Goal: Task Accomplishment & Management: Manage account settings

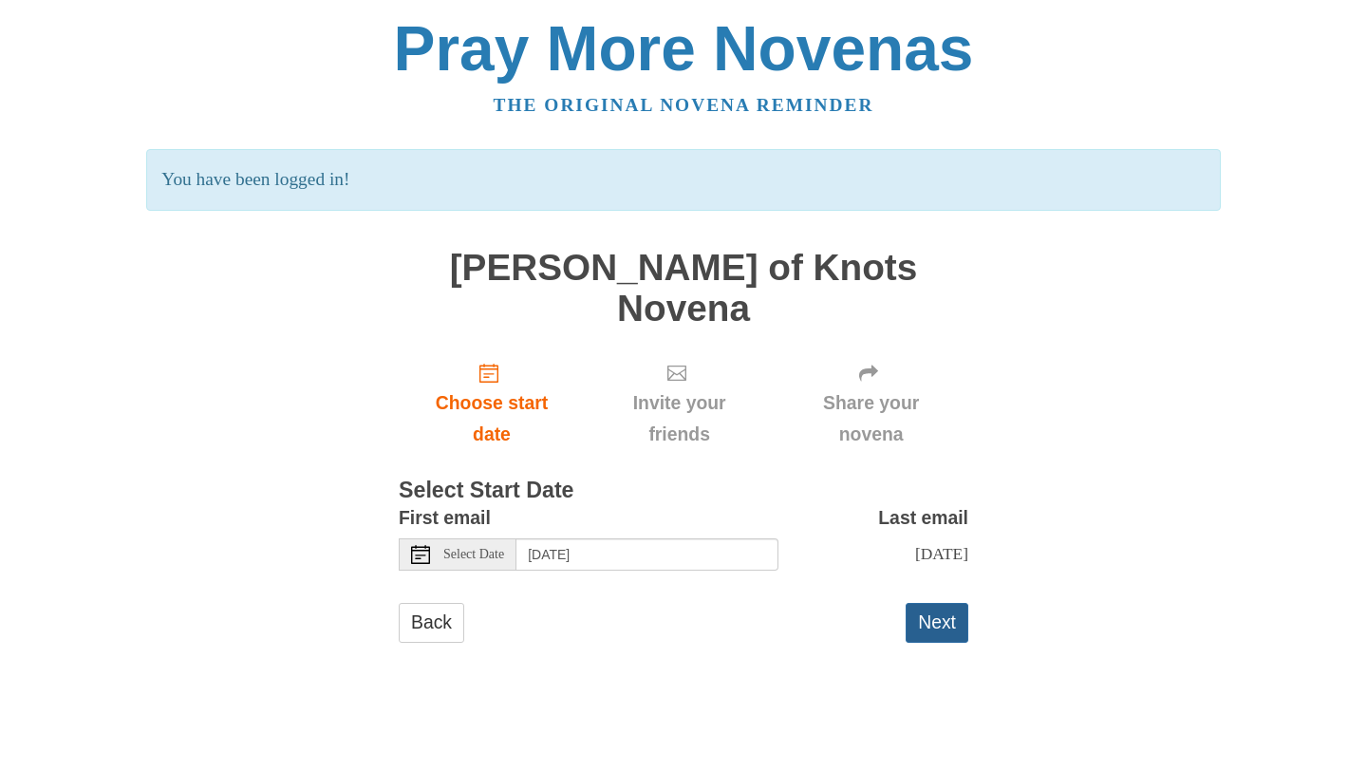
click at [948, 603] on button "Next" at bounding box center [937, 622] width 63 height 39
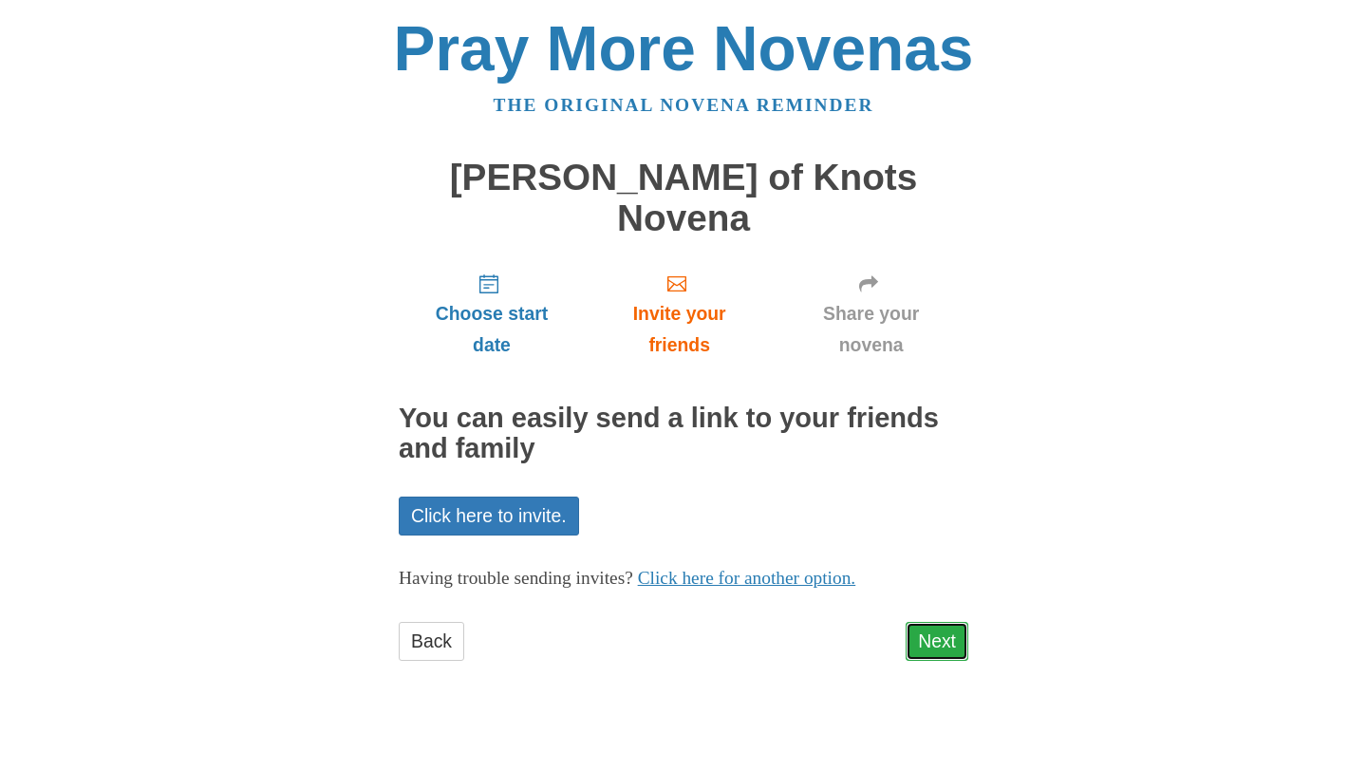
click at [947, 622] on link "Next" at bounding box center [937, 641] width 63 height 39
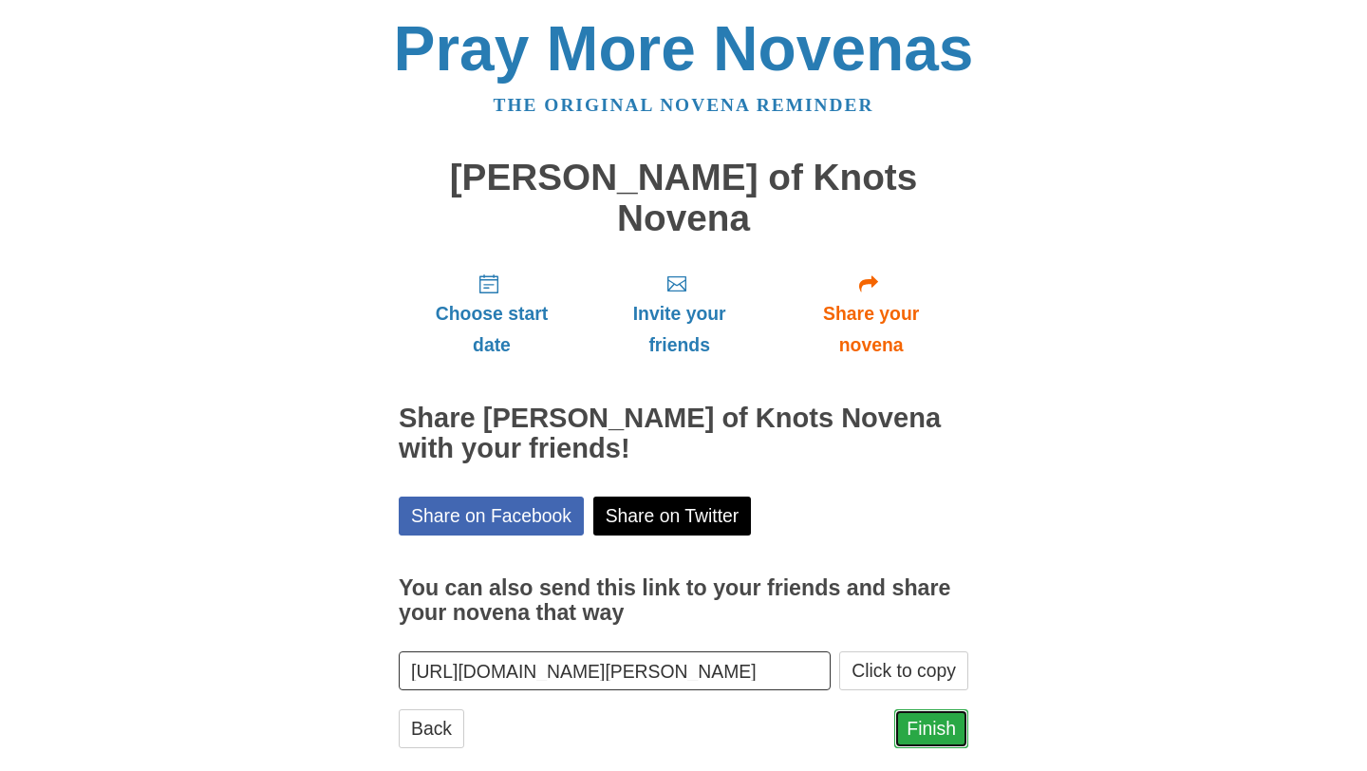
click at [938, 709] on link "Finish" at bounding box center [931, 728] width 74 height 39
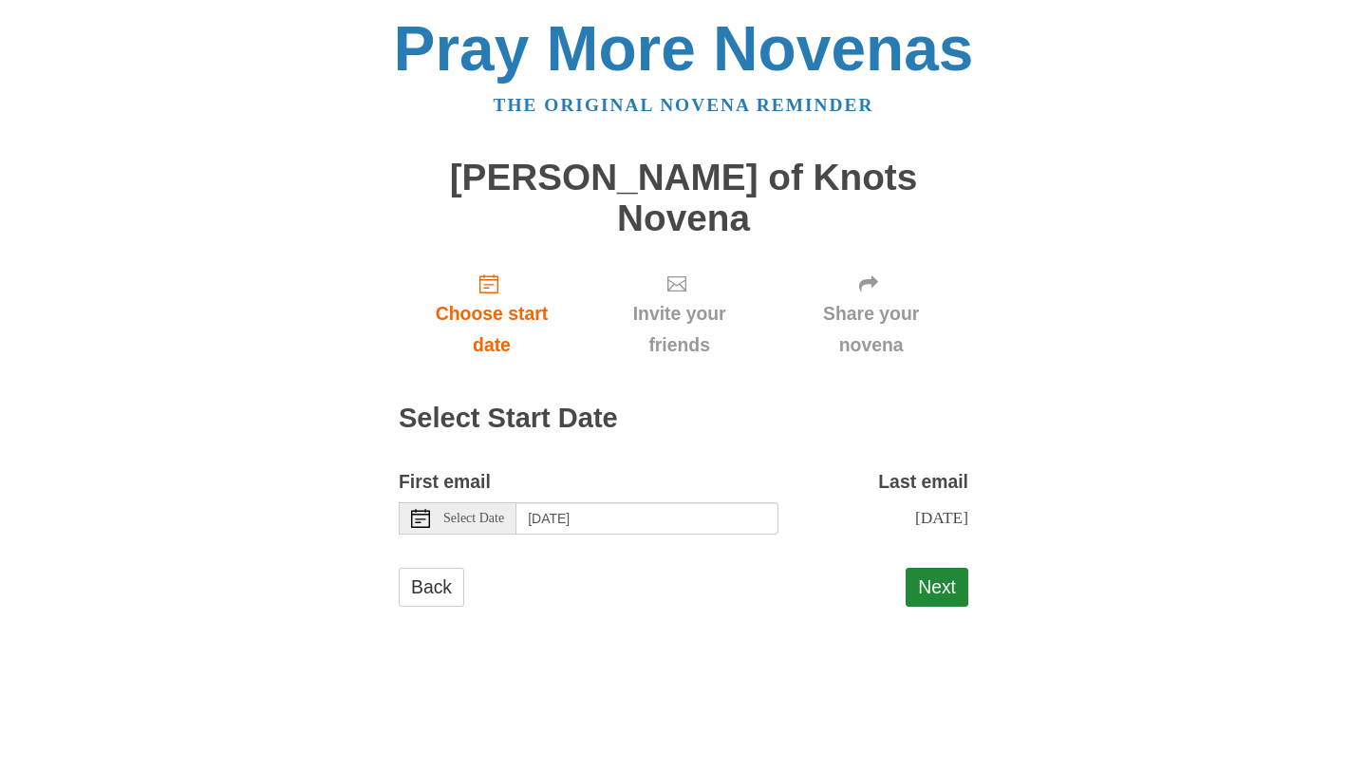
click at [438, 502] on div "Select Date" at bounding box center [458, 518] width 118 height 32
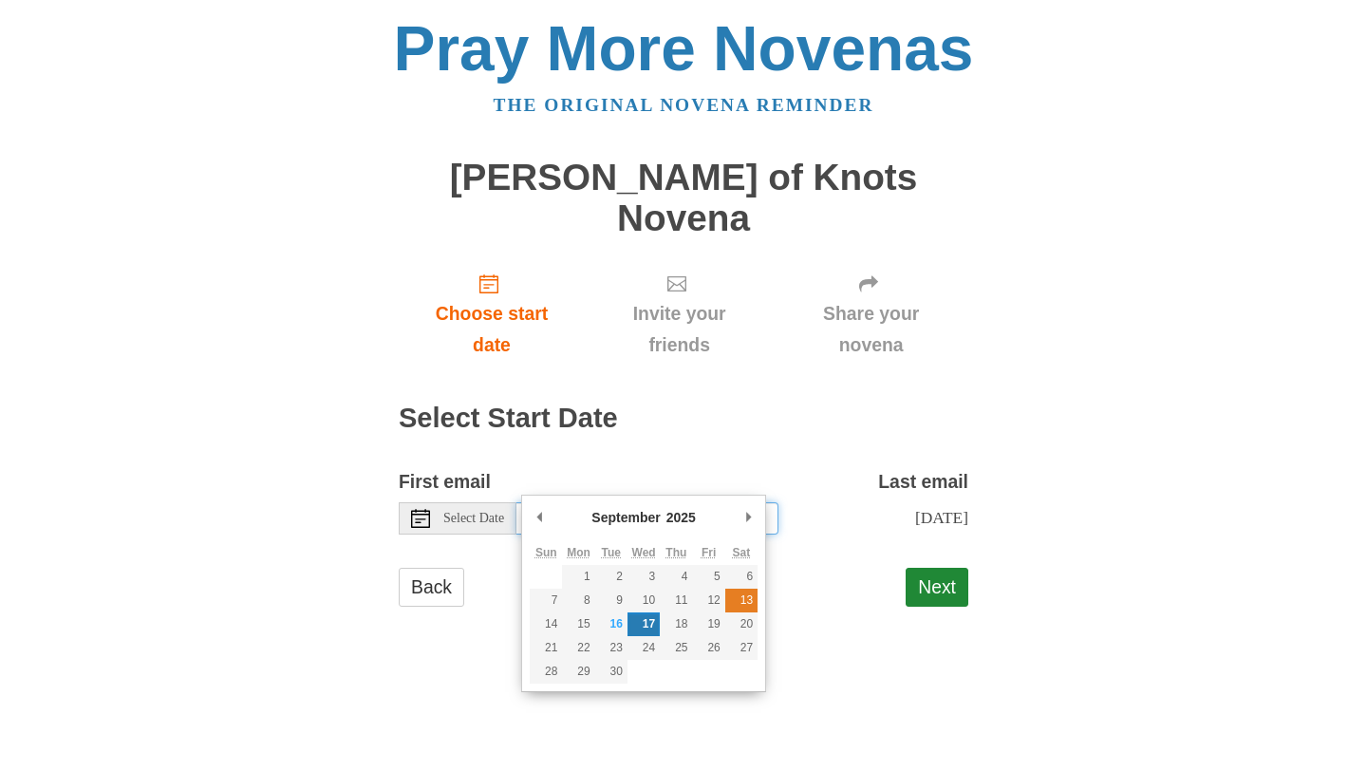
type input "Saturday, September 13th"
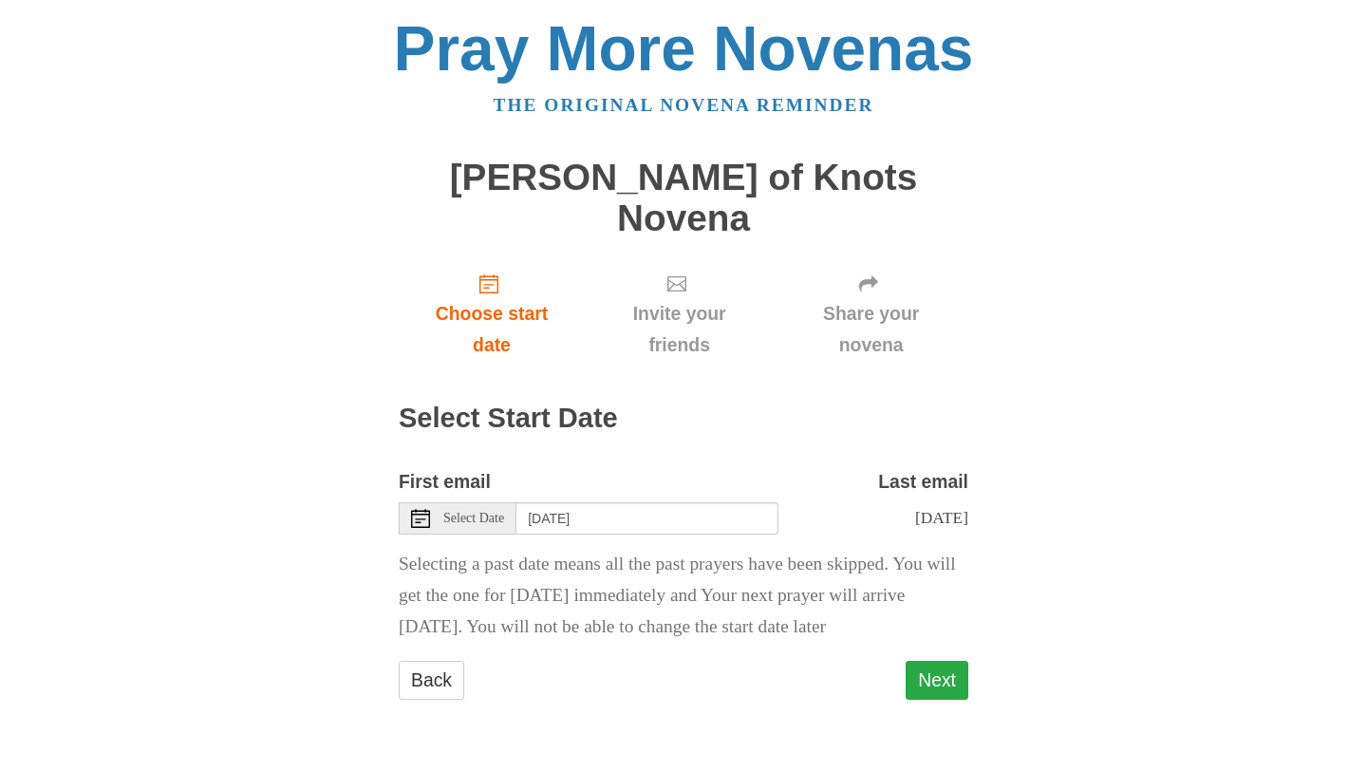
click at [934, 661] on button "Next" at bounding box center [937, 680] width 63 height 39
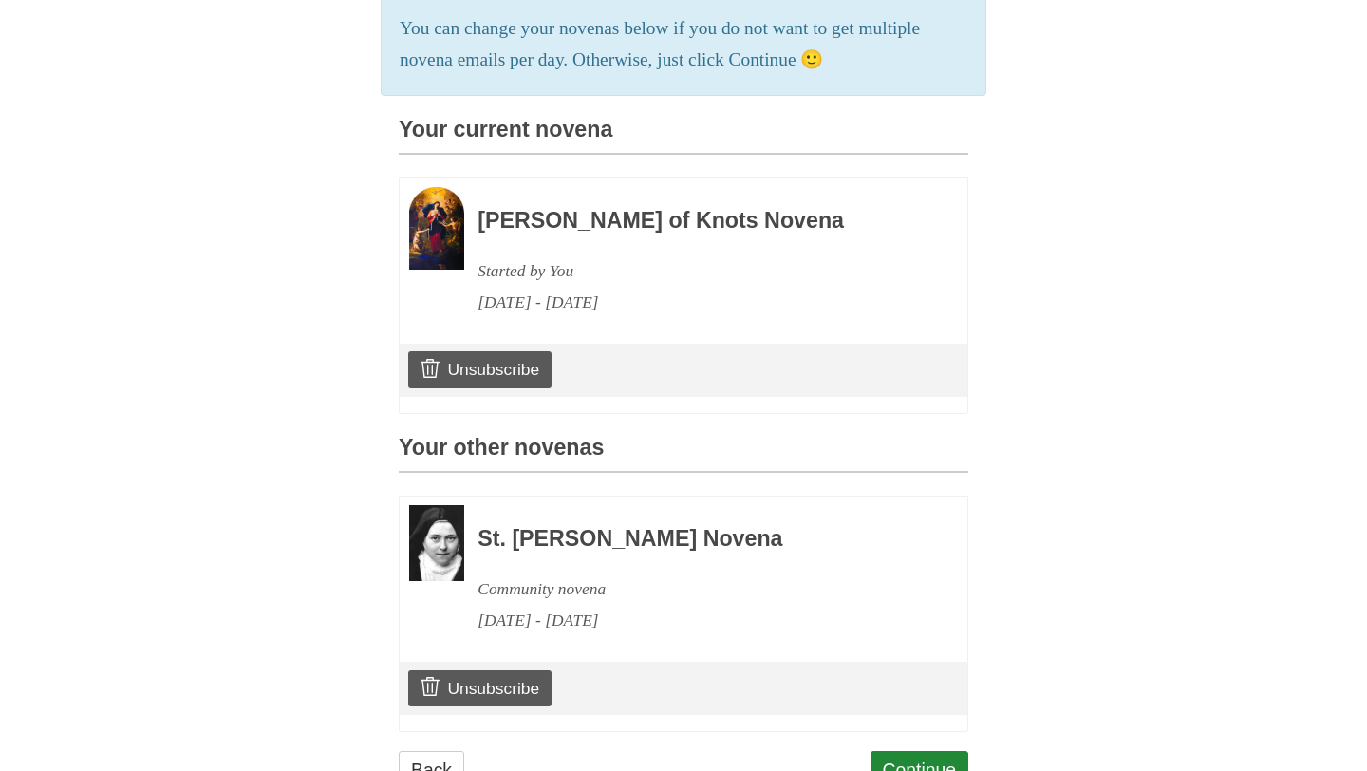
scroll to position [456, 0]
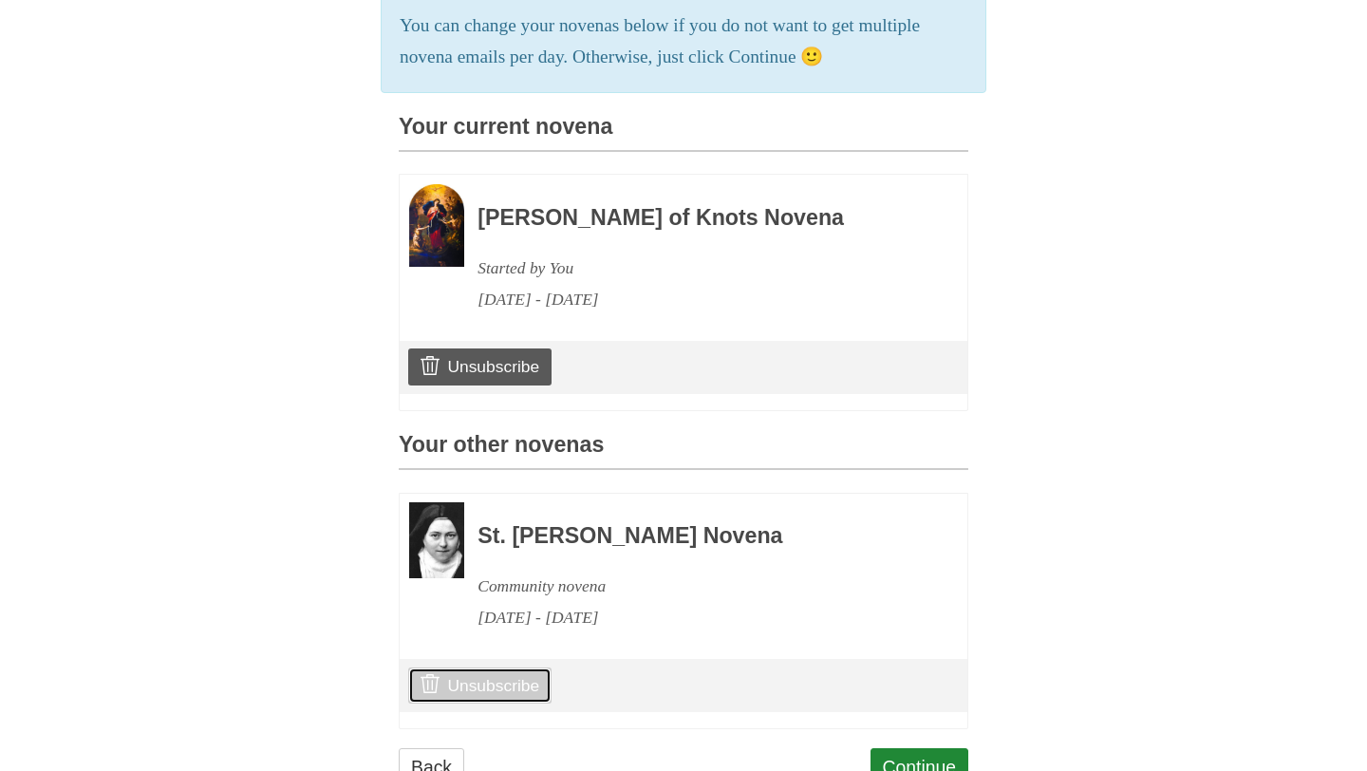
click at [466, 667] on link "Unsubscribe" at bounding box center [479, 685] width 143 height 36
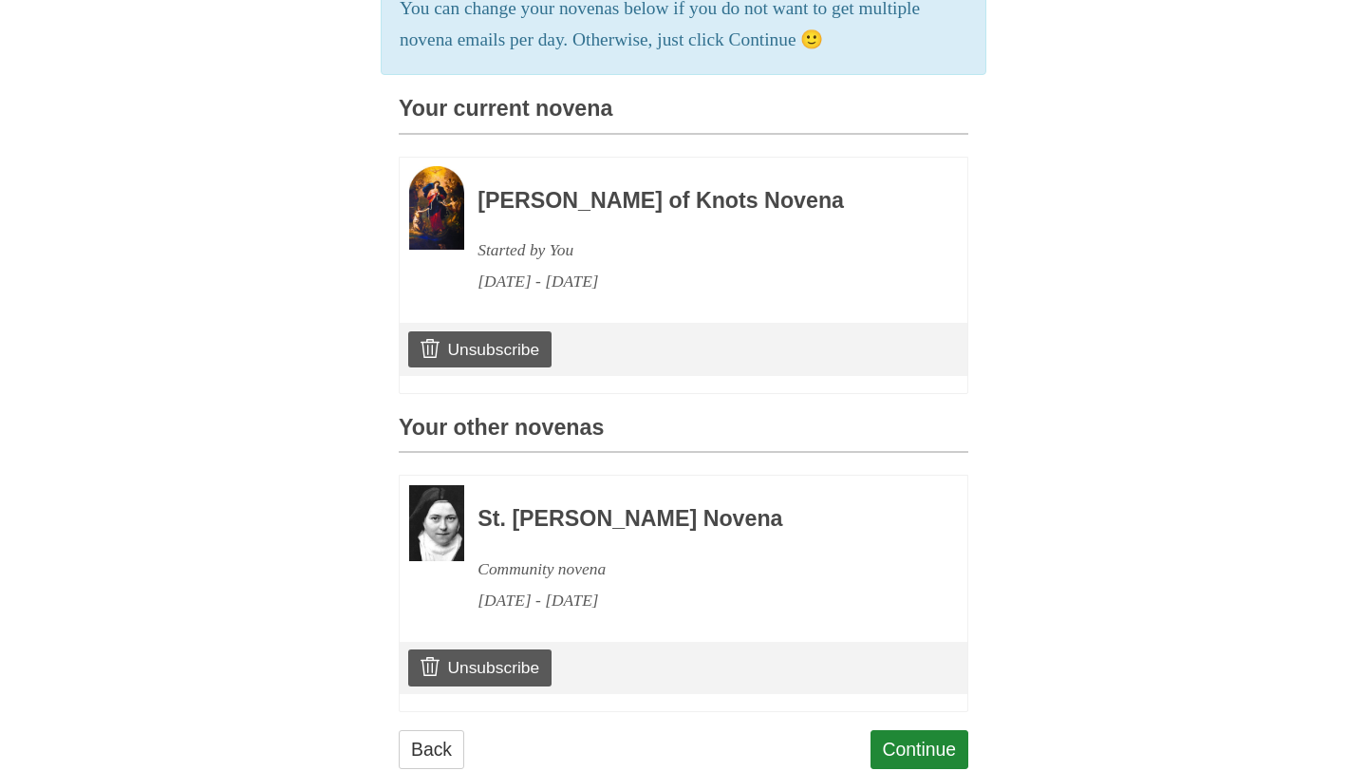
scroll to position [576, 0]
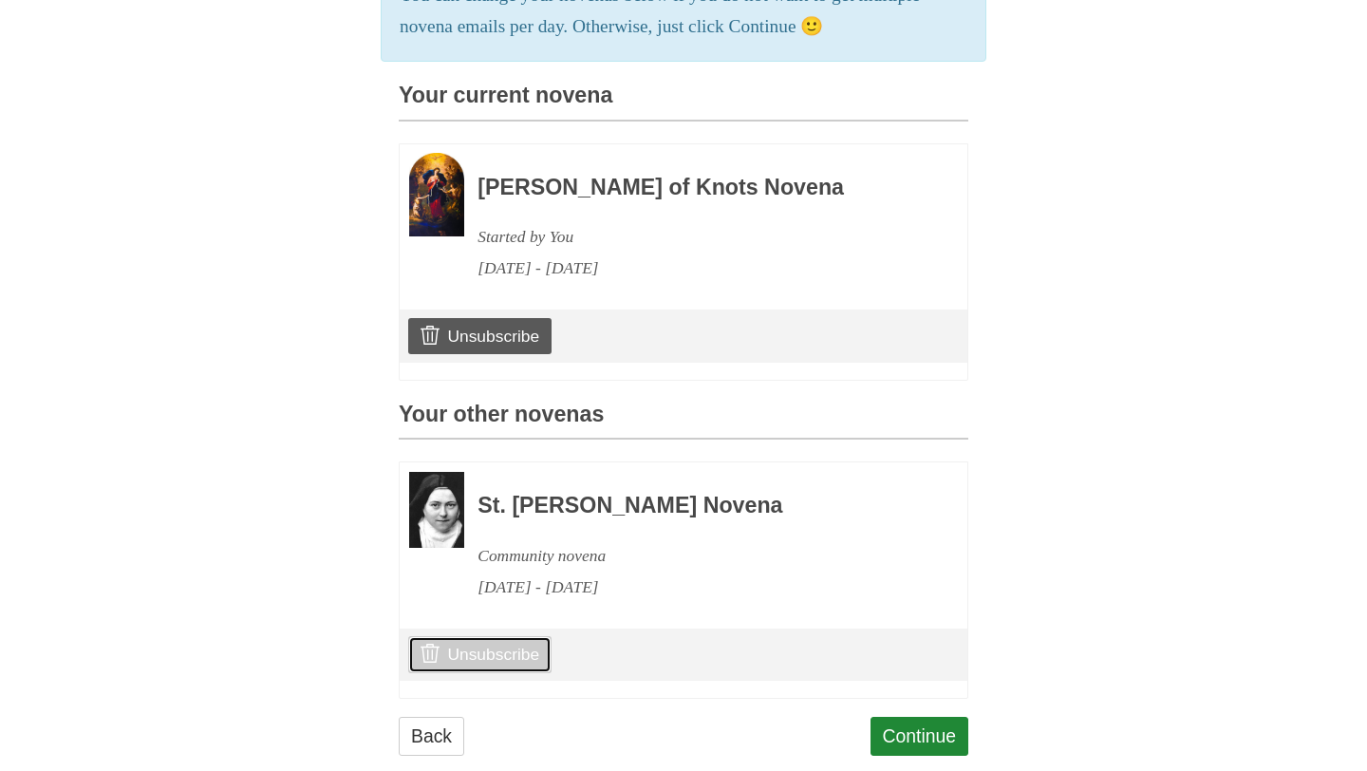
click at [478, 636] on link "Unsubscribe" at bounding box center [479, 654] width 143 height 36
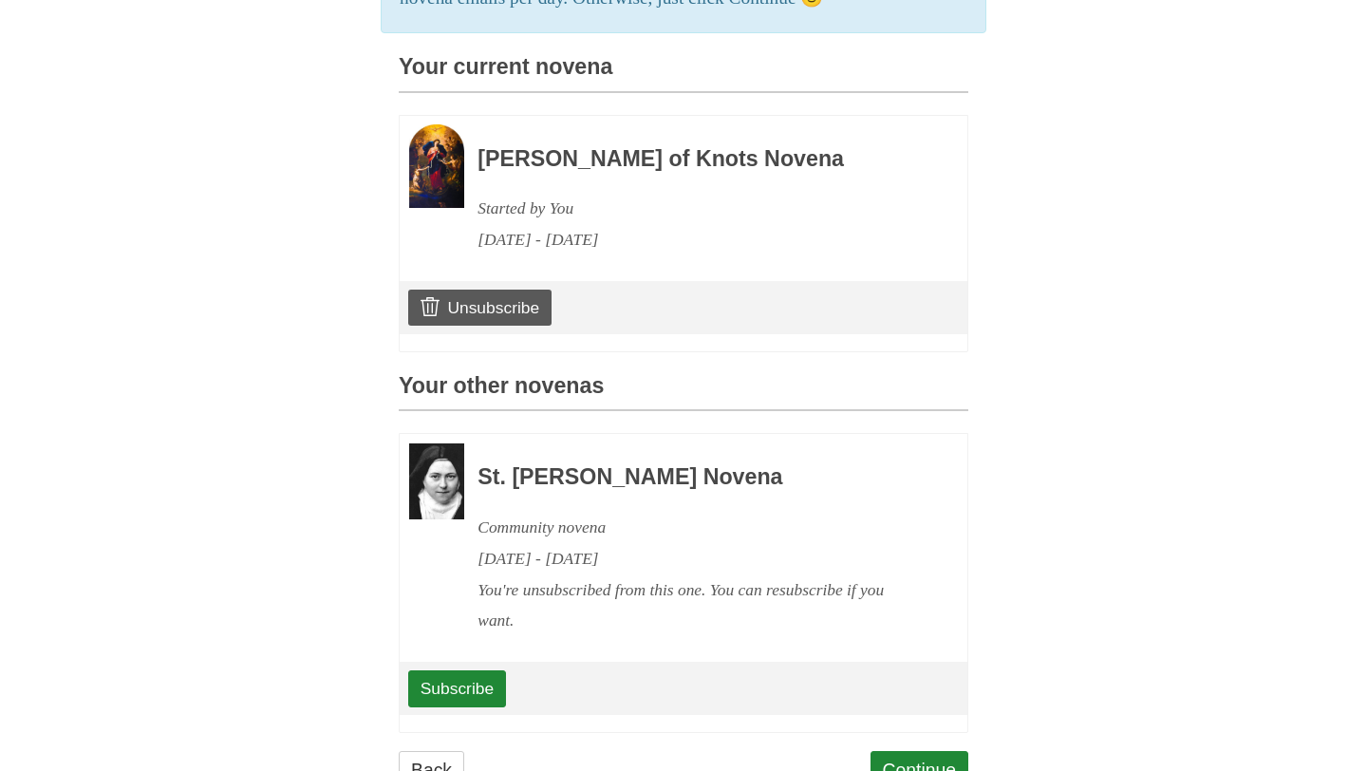
scroll to position [608, 0]
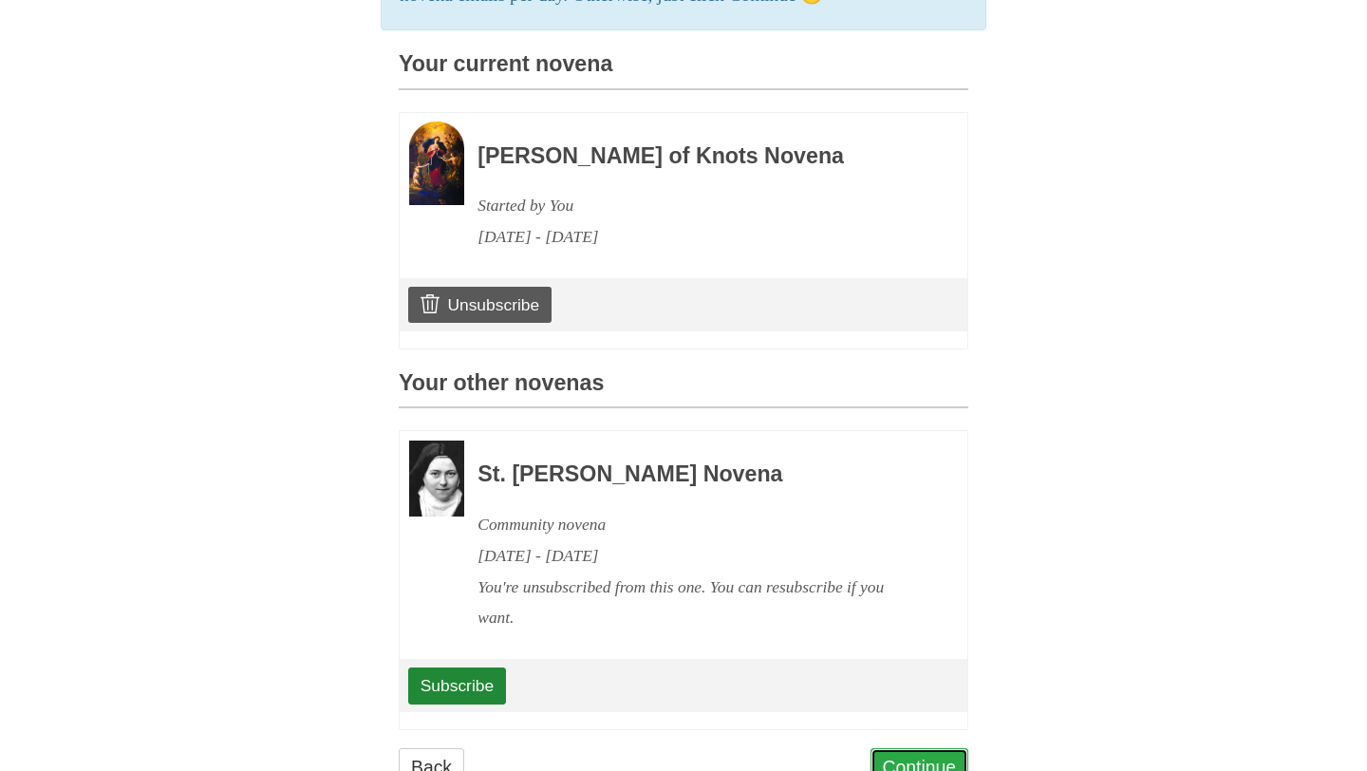
click at [912, 748] on link "Continue" at bounding box center [920, 767] width 99 height 39
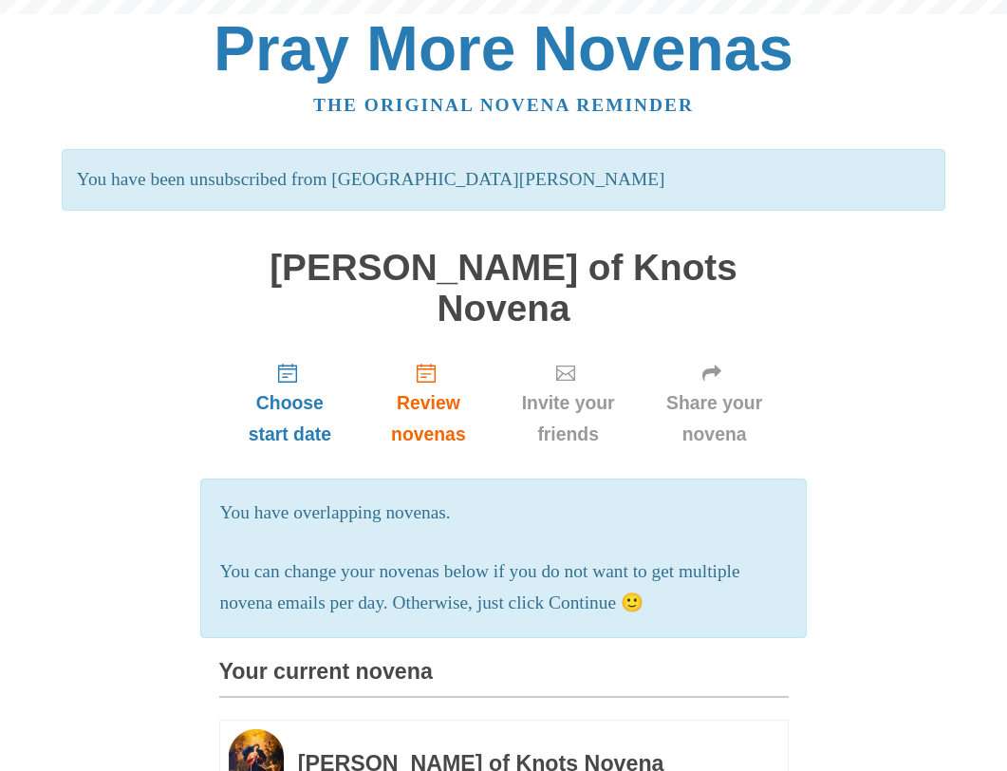
scroll to position [608, 0]
